Goal: Transaction & Acquisition: Purchase product/service

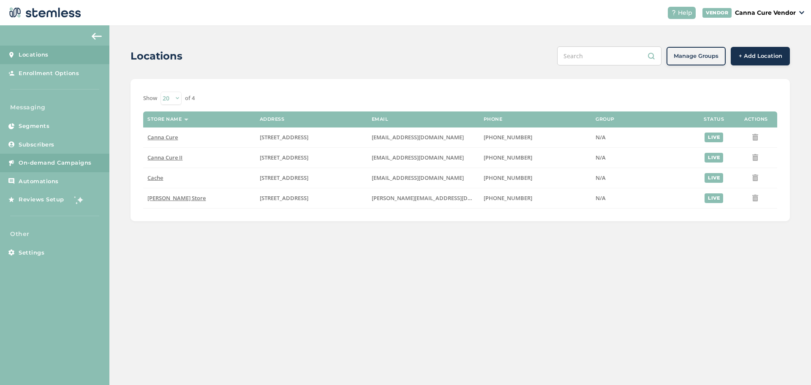
click at [41, 161] on span "On-demand Campaigns" at bounding box center [55, 163] width 73 height 8
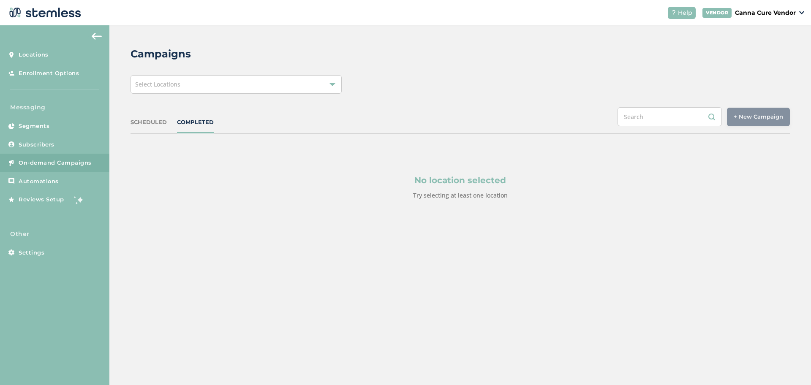
click at [310, 82] on div "Select Locations" at bounding box center [236, 84] width 211 height 19
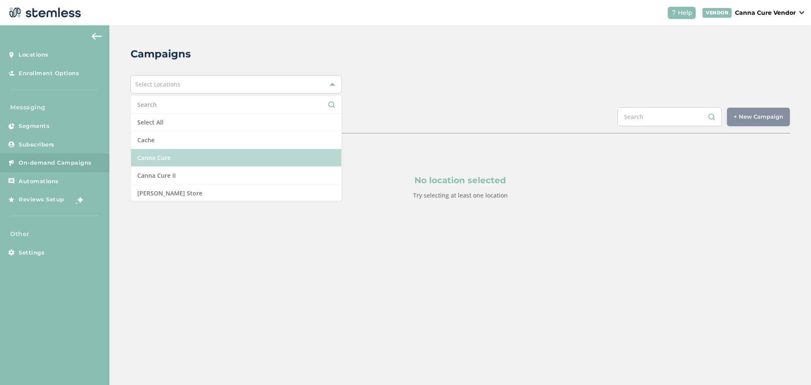
click at [245, 155] on li "Canna Cure" at bounding box center [236, 158] width 210 height 18
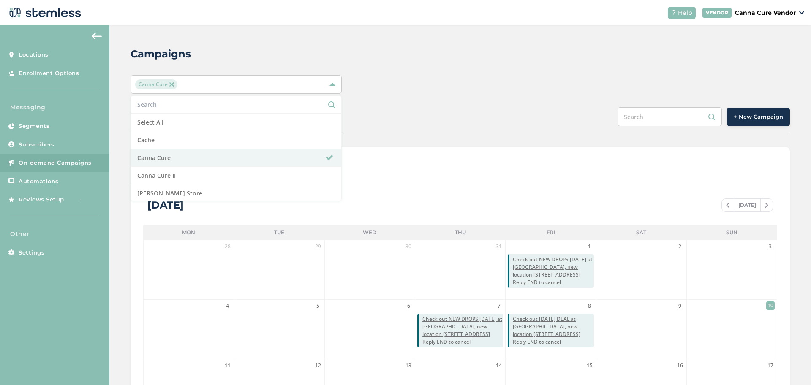
click at [753, 121] on button "+ New Campaign" at bounding box center [758, 117] width 63 height 19
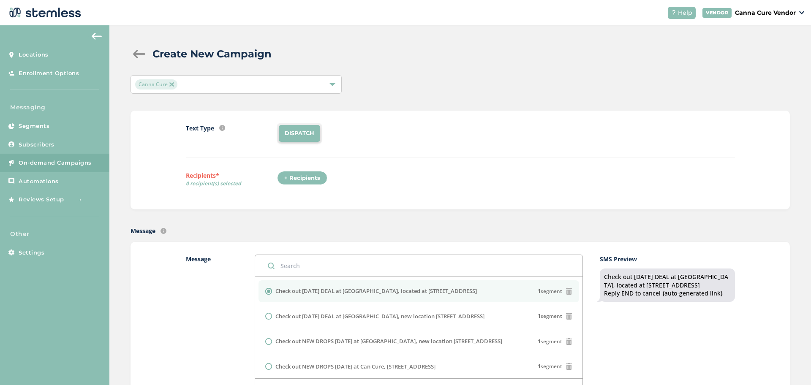
click at [294, 177] on div "+ Recipients" at bounding box center [302, 178] width 50 height 14
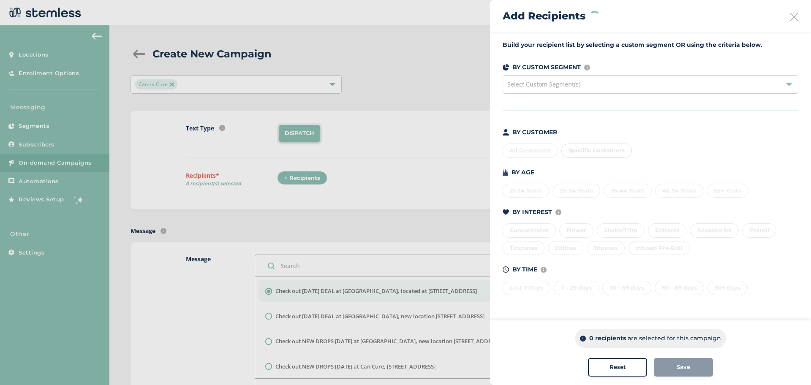
click at [630, 89] on div "Select Custom Segment(s)" at bounding box center [651, 84] width 296 height 19
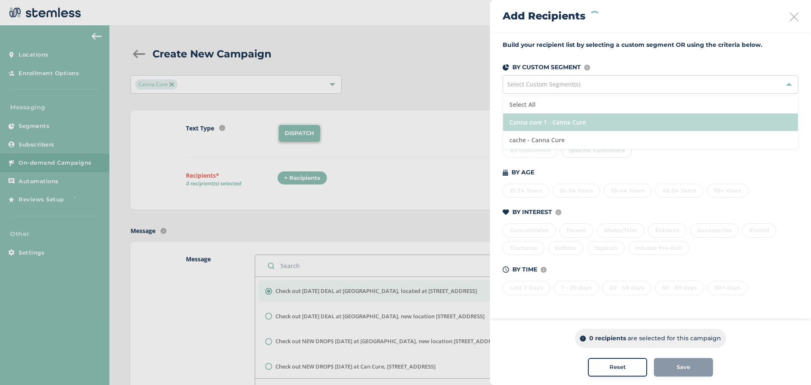
click at [608, 119] on li "Canna cure 1 - Canna Cure" at bounding box center [650, 123] width 295 height 18
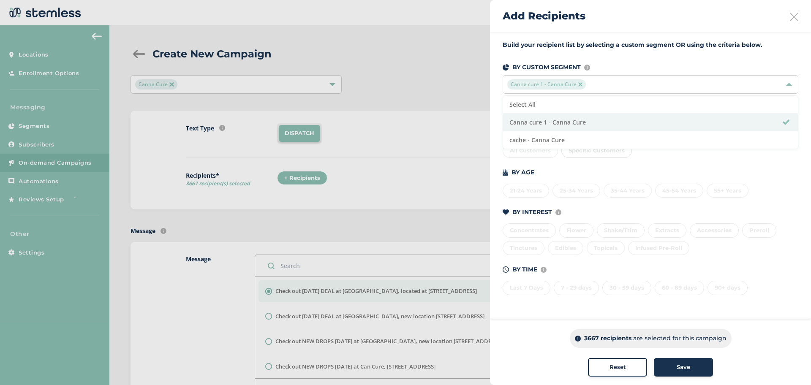
click at [675, 369] on div "Save" at bounding box center [684, 367] width 46 height 8
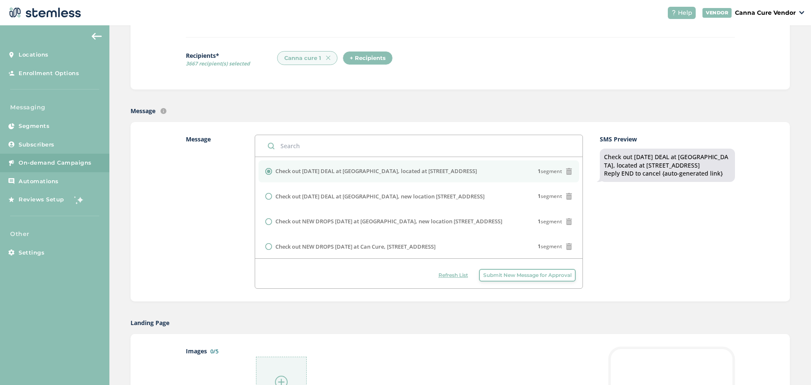
scroll to position [120, 0]
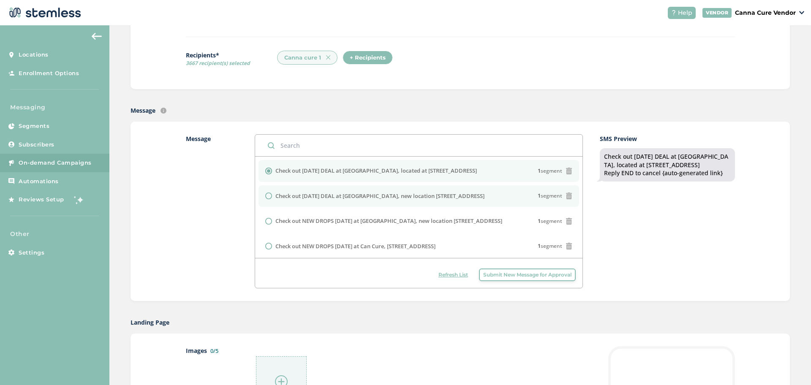
click at [391, 193] on label "Check out [DATE] DEAL at [GEOGRAPHIC_DATA], new location [STREET_ADDRESS]" at bounding box center [379, 196] width 209 height 8
radio input "false"
radio input "true"
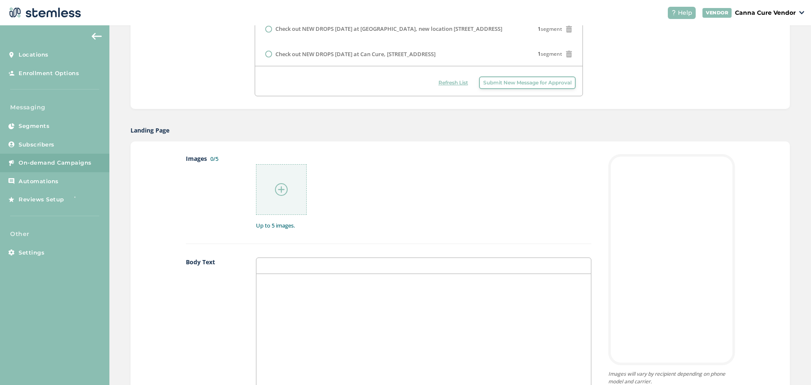
scroll to position [314, 0]
click at [270, 195] on div at bounding box center [281, 188] width 51 height 51
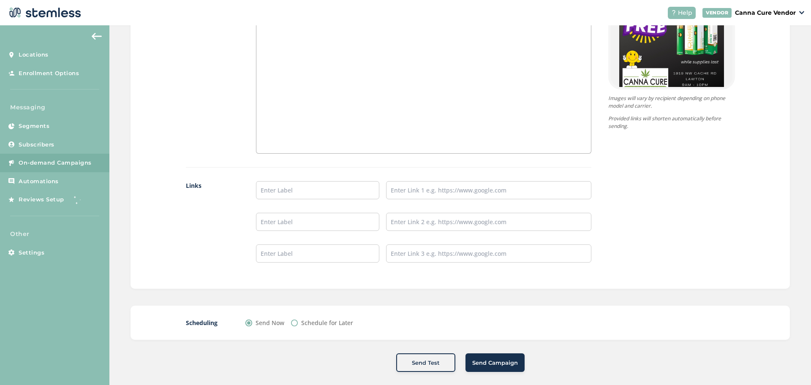
scroll to position [610, 0]
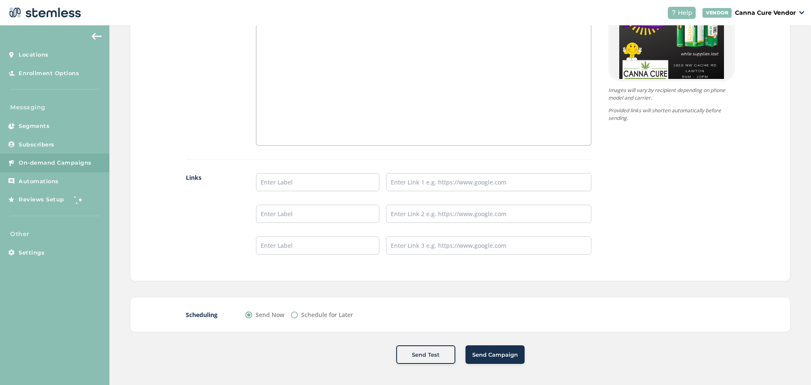
click at [482, 357] on span "Send Campaign" at bounding box center [495, 355] width 46 height 8
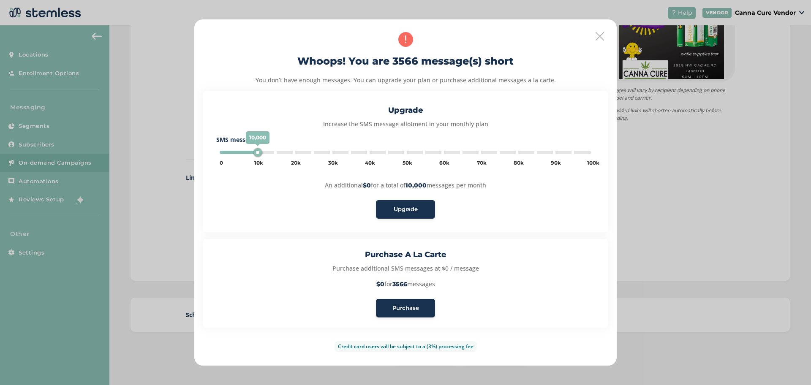
type input "5000"
click at [416, 309] on span "Purchase" at bounding box center [405, 308] width 27 height 8
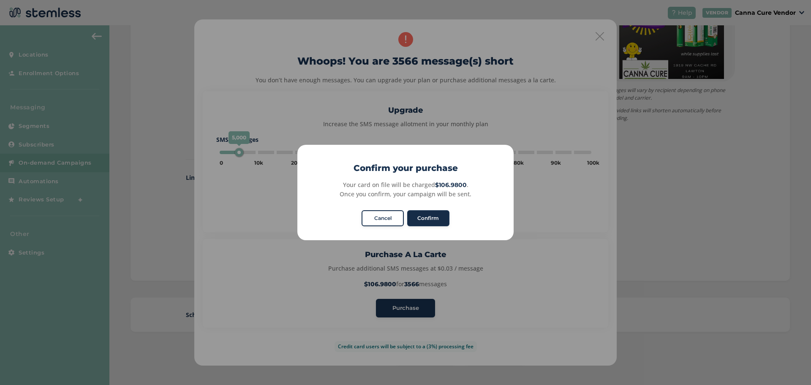
click at [431, 216] on button "Confirm" at bounding box center [428, 218] width 42 height 16
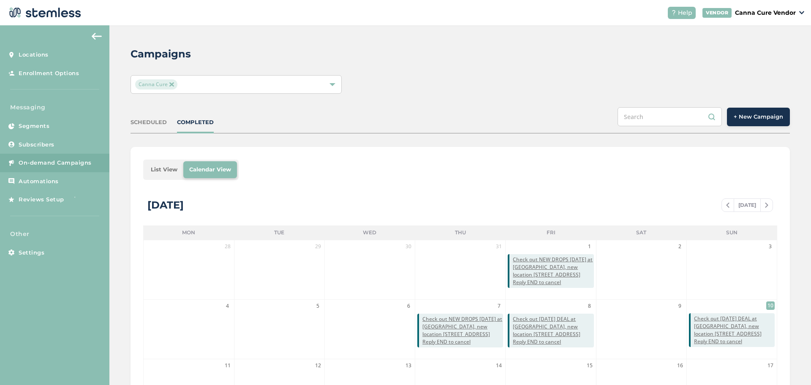
click at [171, 85] on img at bounding box center [171, 84] width 4 height 4
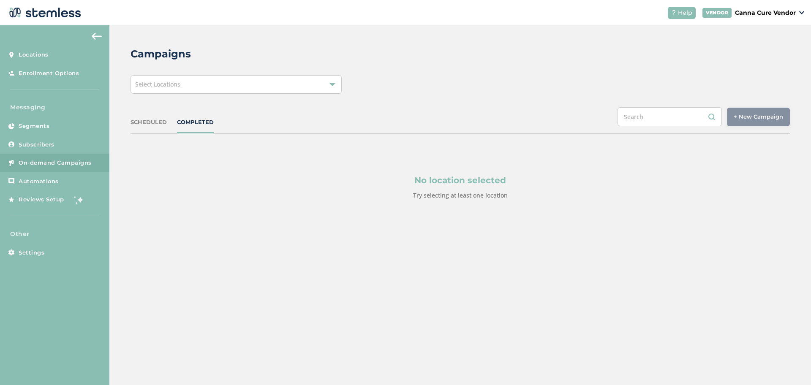
click at [171, 85] on span "Select Locations" at bounding box center [157, 84] width 45 height 8
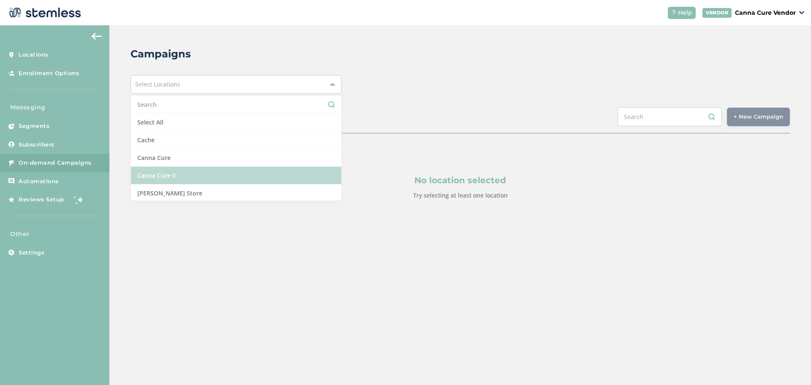
click at [148, 173] on li "Canna Cure II" at bounding box center [236, 176] width 210 height 18
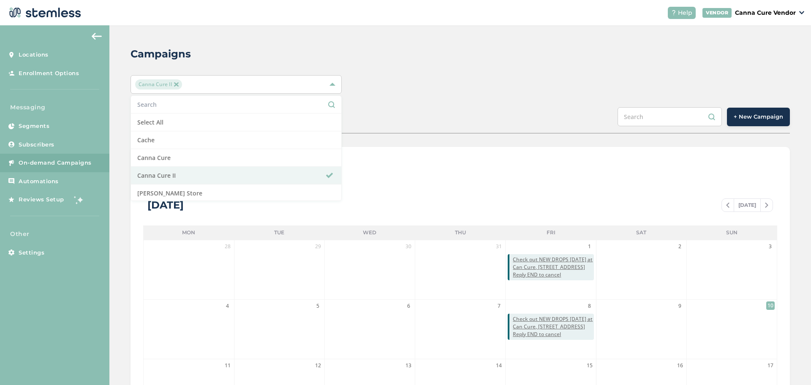
click at [400, 102] on div "Campaigns Canna Cure II Select All Cache Canna Cure Canna Cure II [PERSON_NAME]…" at bounding box center [460, 298] width 702 height 547
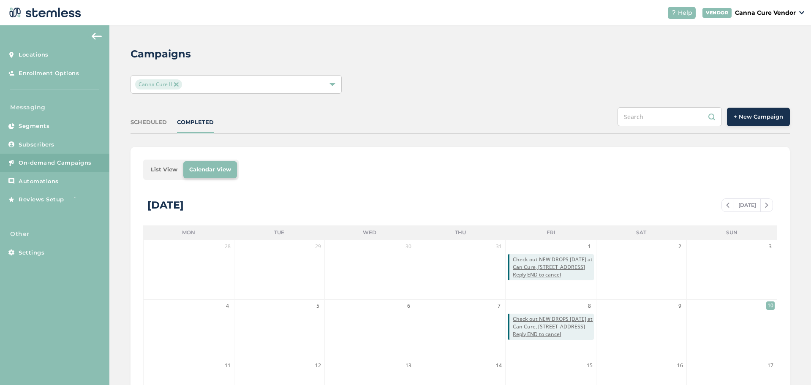
click at [762, 115] on span "+ New Campaign" at bounding box center [758, 117] width 49 height 8
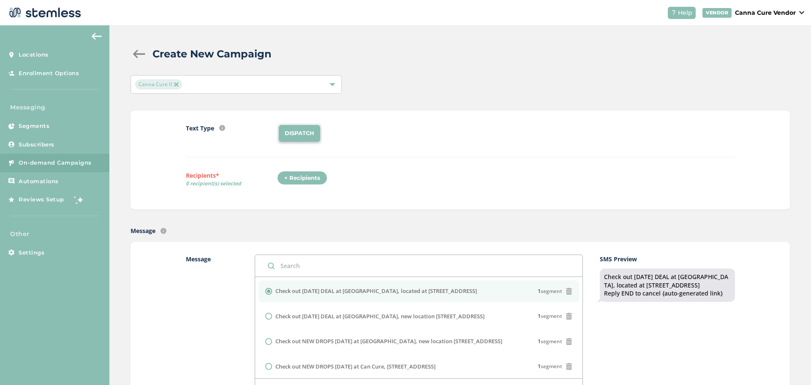
click at [306, 180] on div "+ Recipients" at bounding box center [302, 178] width 50 height 14
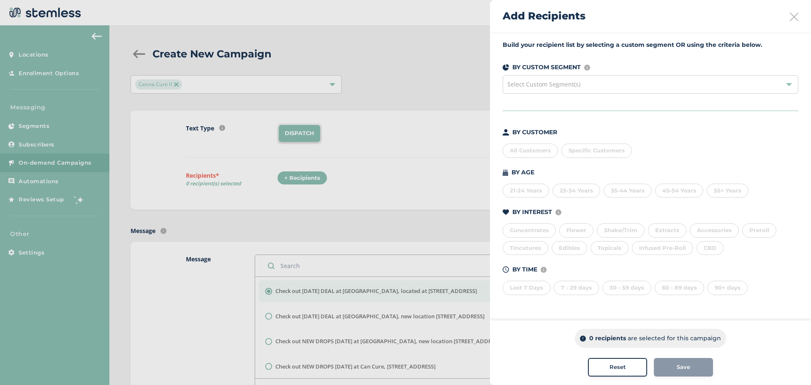
click at [572, 87] on span "Select Custom Segment(s)" at bounding box center [543, 84] width 73 height 8
click at [532, 151] on div "All Customers" at bounding box center [530, 151] width 55 height 14
click at [698, 371] on div "Save" at bounding box center [684, 367] width 46 height 8
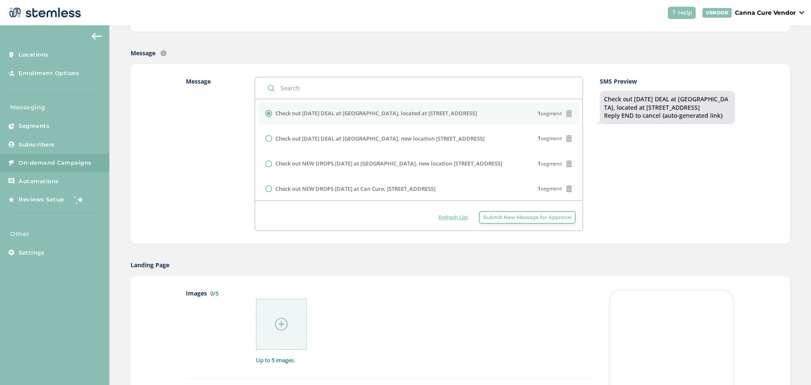
scroll to position [181, 0]
click at [286, 323] on div at bounding box center [281, 321] width 51 height 51
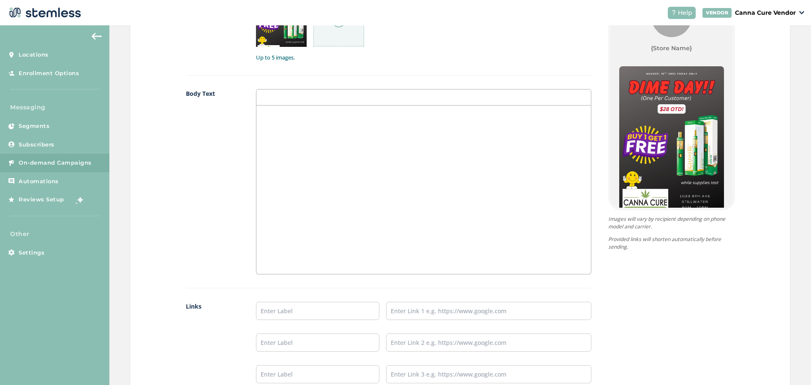
scroll to position [610, 0]
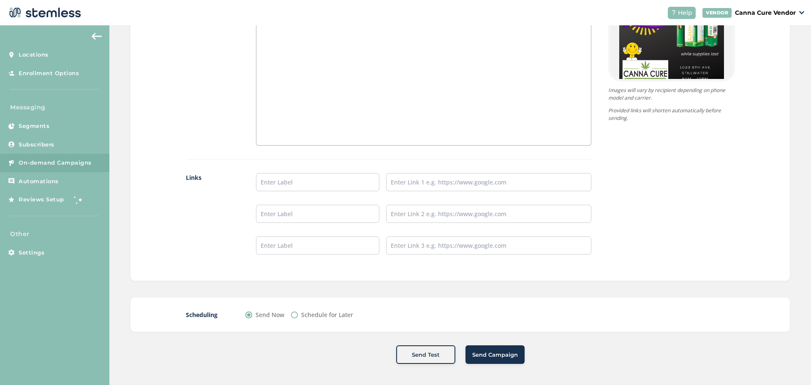
click at [487, 361] on button "Send Campaign" at bounding box center [495, 355] width 59 height 19
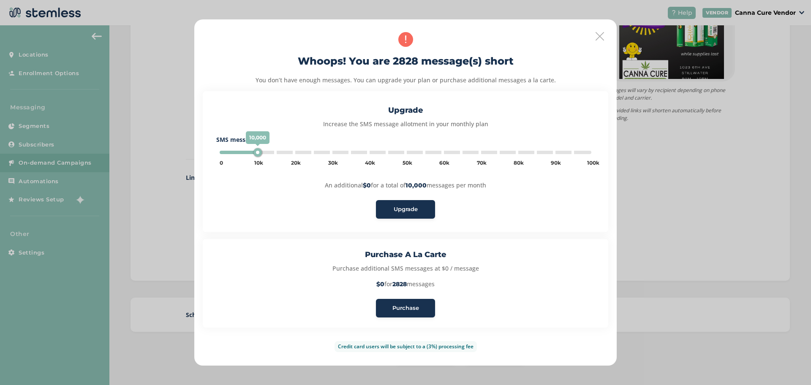
type input "5000"
click at [409, 313] on button "Purchase" at bounding box center [405, 308] width 59 height 19
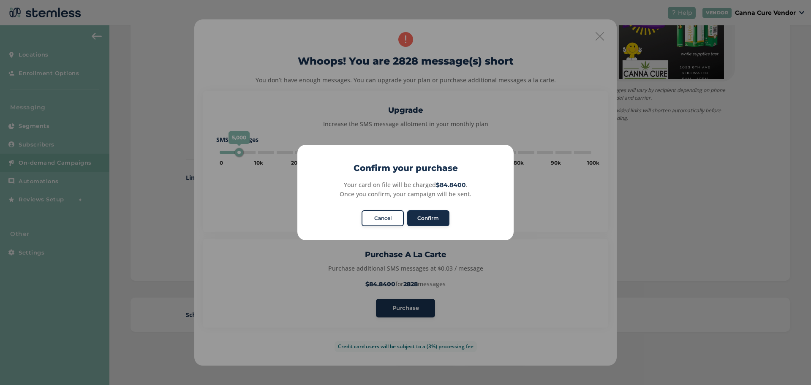
click at [429, 218] on button "Confirm" at bounding box center [428, 218] width 42 height 16
